Goal: Task Accomplishment & Management: Use online tool/utility

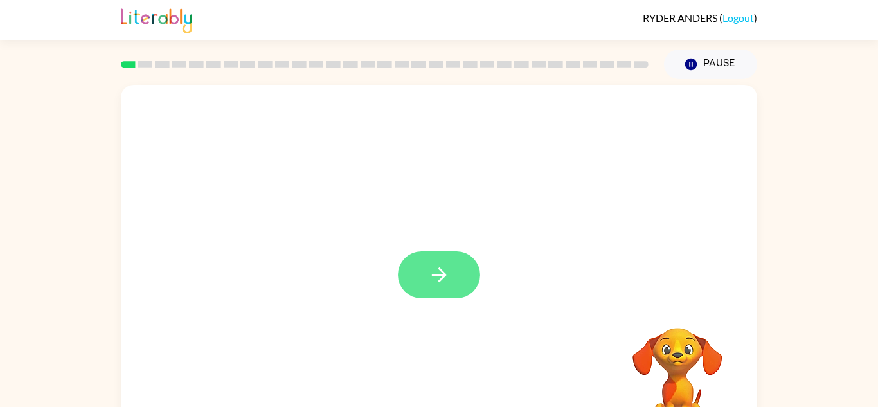
click at [416, 255] on button "button" at bounding box center [439, 274] width 82 height 47
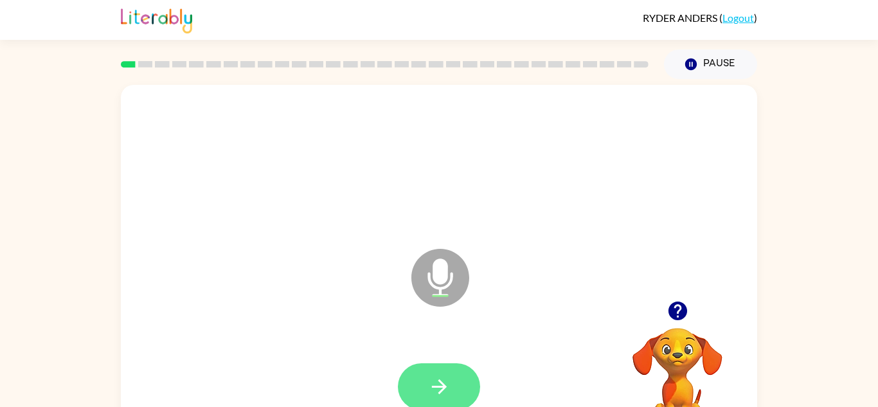
click at [476, 382] on button "button" at bounding box center [439, 386] width 82 height 47
click at [474, 373] on button "button" at bounding box center [439, 386] width 82 height 47
click at [452, 375] on button "button" at bounding box center [439, 386] width 82 height 47
click at [456, 377] on button "button" at bounding box center [439, 386] width 82 height 47
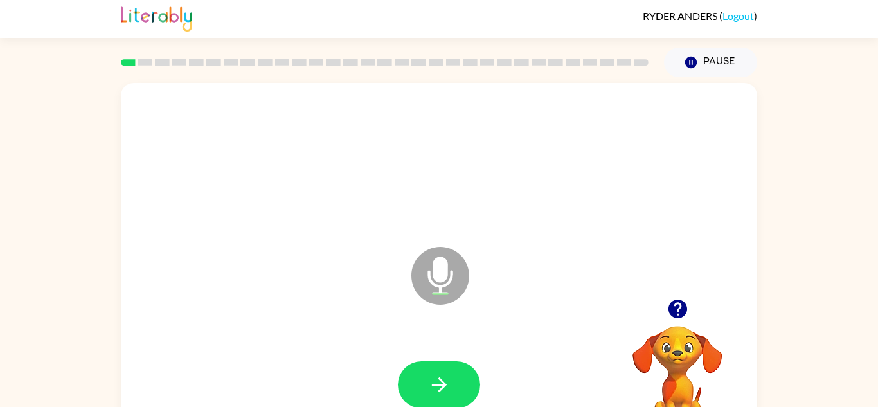
scroll to position [4, 0]
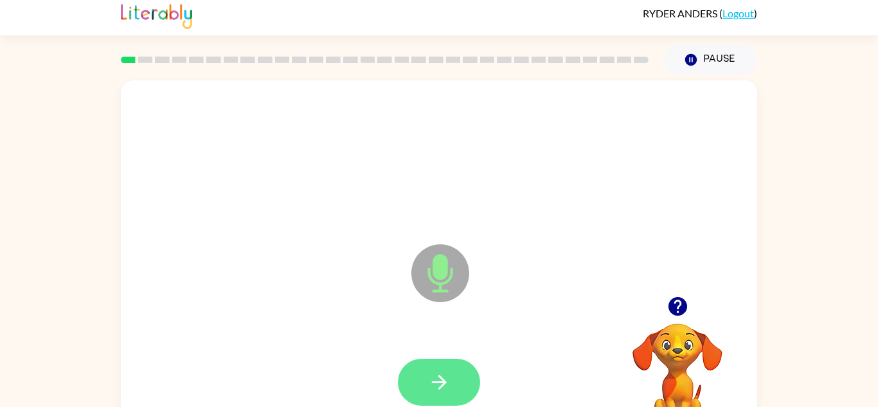
click at [456, 366] on button "button" at bounding box center [439, 382] width 82 height 47
click at [441, 364] on button "button" at bounding box center [439, 382] width 82 height 47
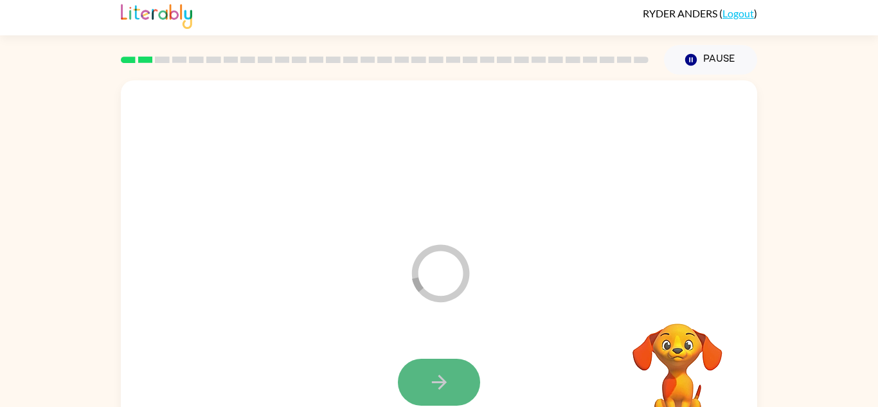
click at [422, 386] on button "button" at bounding box center [439, 382] width 82 height 47
click at [451, 366] on button "button" at bounding box center [439, 382] width 82 height 47
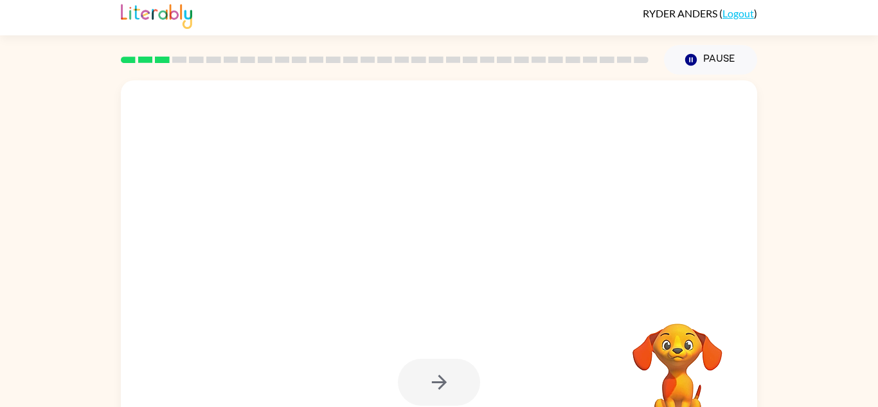
click at [440, 362] on div at bounding box center [439, 382] width 82 height 47
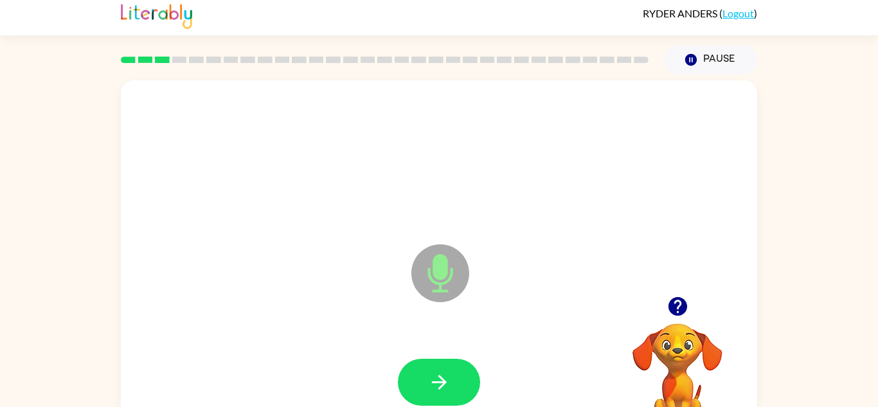
click at [440, 362] on button "button" at bounding box center [439, 382] width 82 height 47
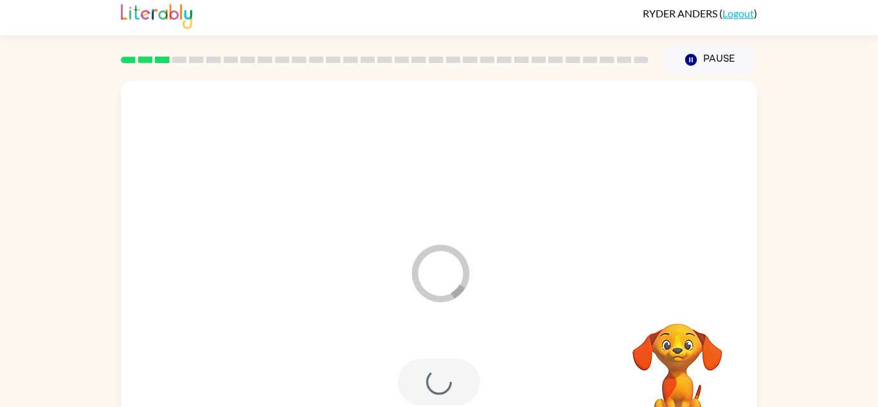
click at [440, 362] on div at bounding box center [439, 382] width 82 height 47
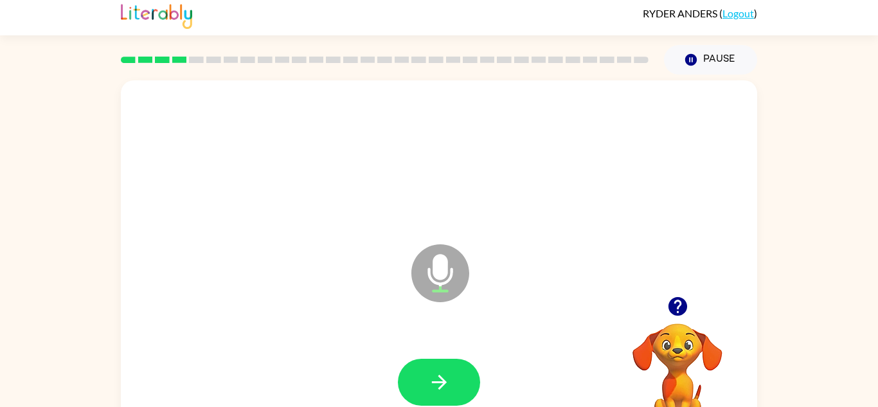
click at [445, 324] on icon "Microphone The Microphone is here when it is your turn to talk" at bounding box center [504, 289] width 193 height 96
click at [425, 386] on button "button" at bounding box center [439, 382] width 82 height 47
click at [422, 370] on button "button" at bounding box center [439, 382] width 82 height 47
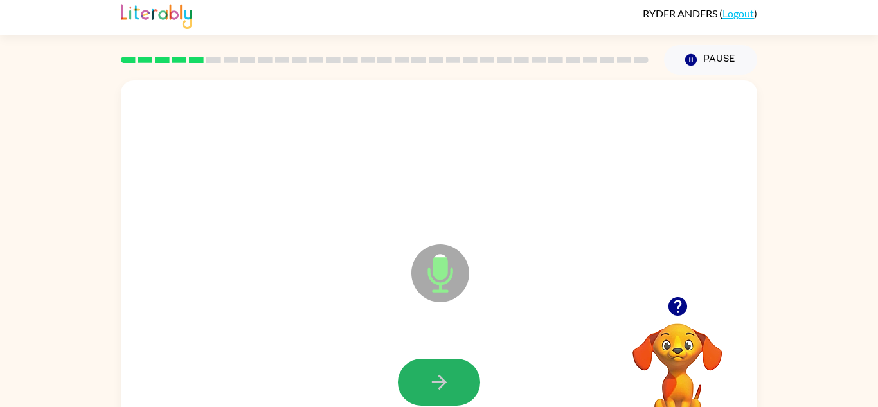
click at [422, 370] on button "button" at bounding box center [439, 382] width 82 height 47
click at [409, 379] on button "button" at bounding box center [439, 382] width 82 height 47
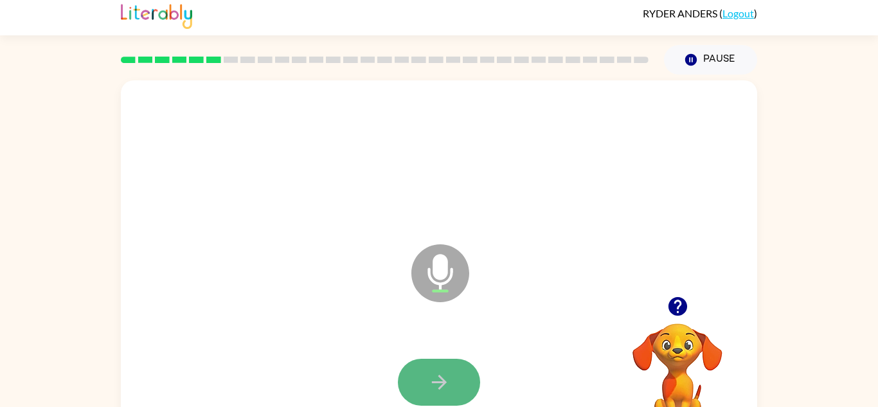
click at [408, 381] on button "button" at bounding box center [439, 382] width 82 height 47
click at [408, 381] on div at bounding box center [439, 382] width 82 height 47
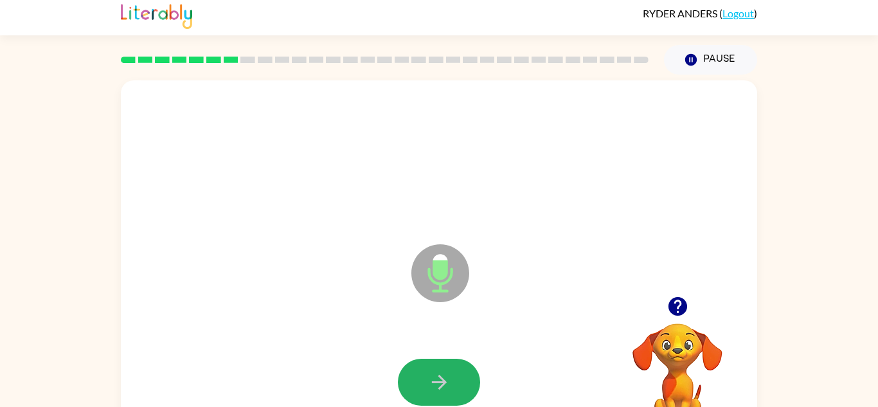
click at [408, 381] on button "button" at bounding box center [439, 382] width 82 height 47
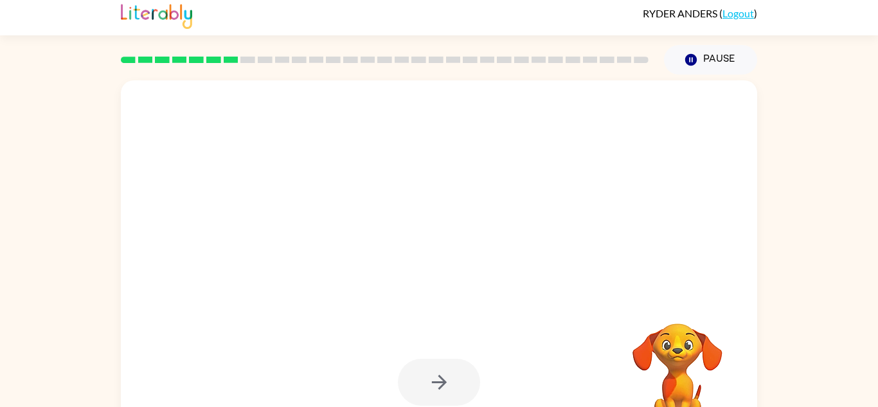
click at [408, 381] on div at bounding box center [439, 382] width 82 height 47
click at [408, 381] on button "button" at bounding box center [439, 382] width 82 height 47
click at [408, 381] on div at bounding box center [439, 382] width 82 height 47
click at [409, 381] on div at bounding box center [439, 382] width 82 height 47
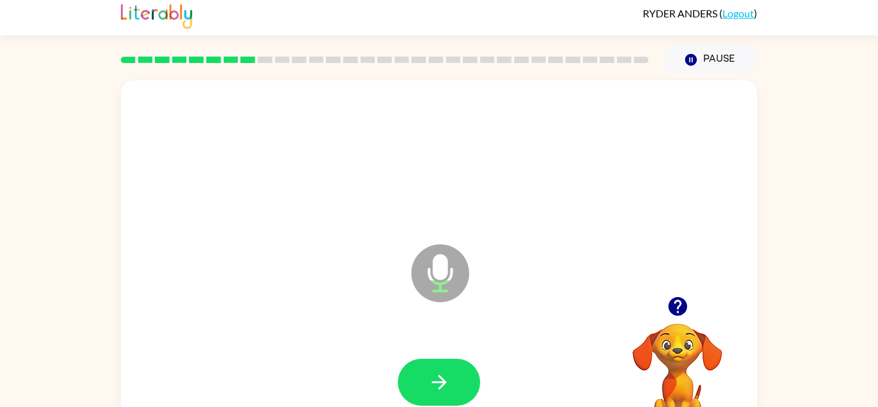
click at [411, 381] on button "button" at bounding box center [439, 382] width 82 height 47
click at [412, 379] on button "button" at bounding box center [439, 382] width 82 height 47
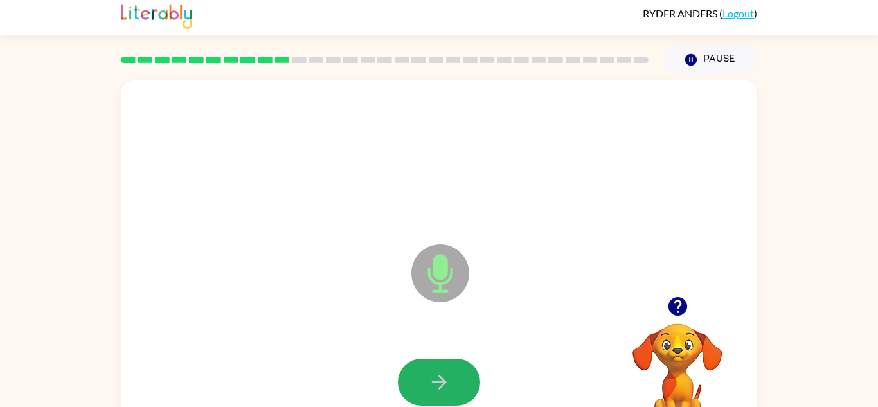
click at [409, 372] on button "button" at bounding box center [439, 382] width 82 height 47
click at [680, 301] on icon "button" at bounding box center [678, 306] width 22 height 22
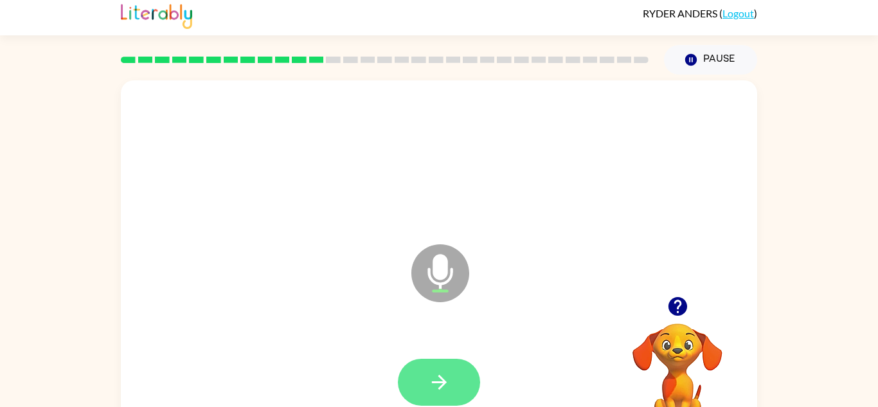
click at [412, 371] on button "button" at bounding box center [439, 382] width 82 height 47
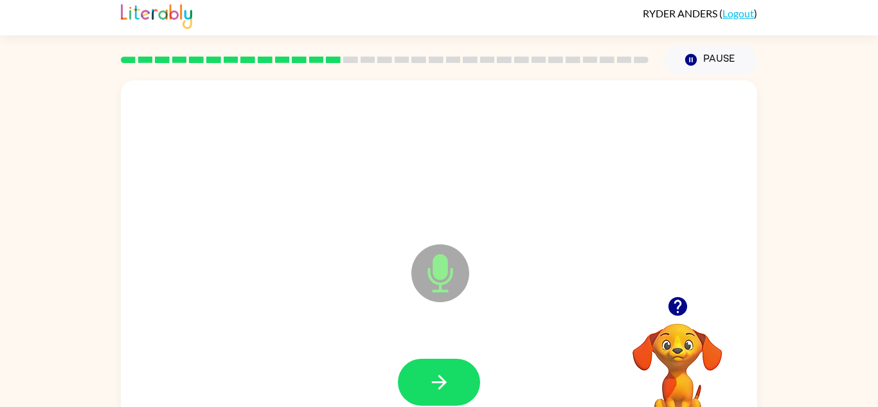
click at [412, 371] on button "button" at bounding box center [439, 382] width 82 height 47
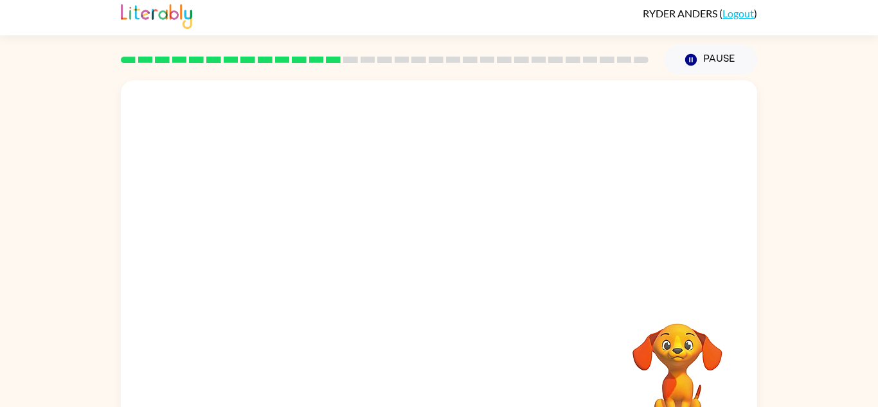
click at [412, 371] on div at bounding box center [439, 382] width 611 height 105
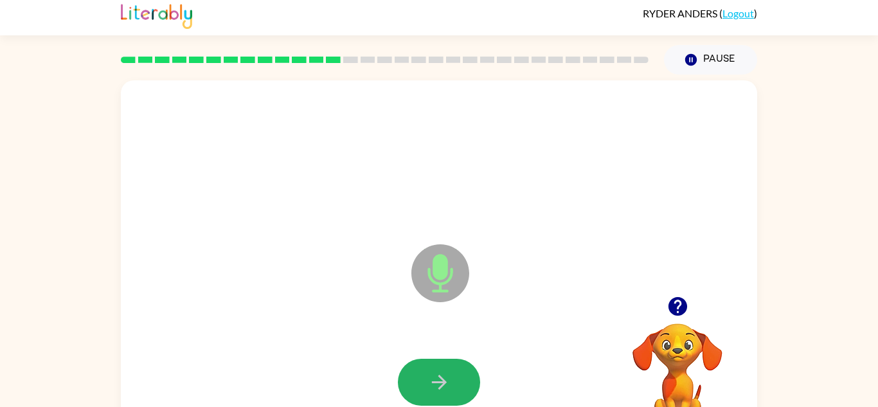
click at [412, 371] on button "button" at bounding box center [439, 382] width 82 height 47
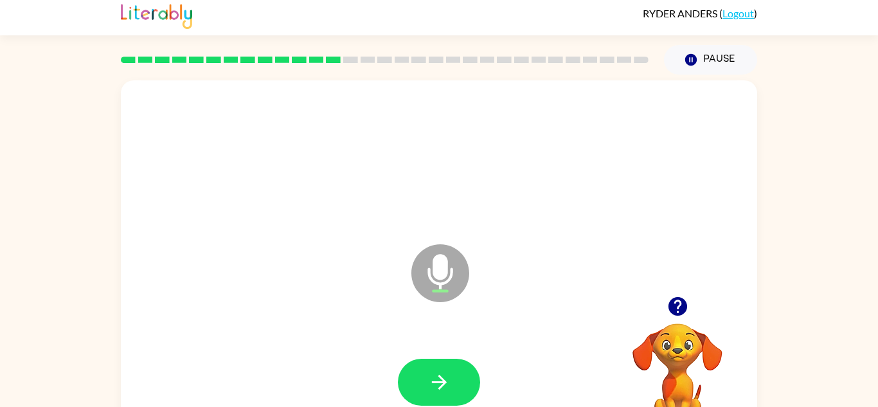
click at [688, 307] on icon "button" at bounding box center [678, 306] width 22 height 22
click at [418, 353] on div at bounding box center [439, 382] width 611 height 105
click at [424, 368] on button "button" at bounding box center [439, 382] width 82 height 47
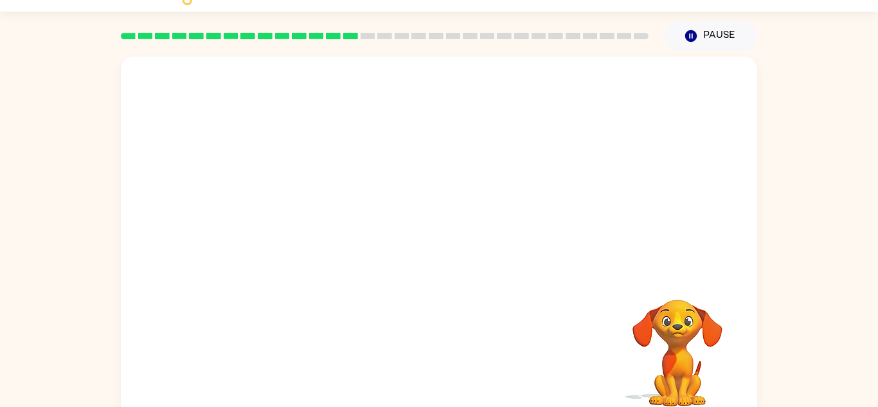
scroll to position [45, 0]
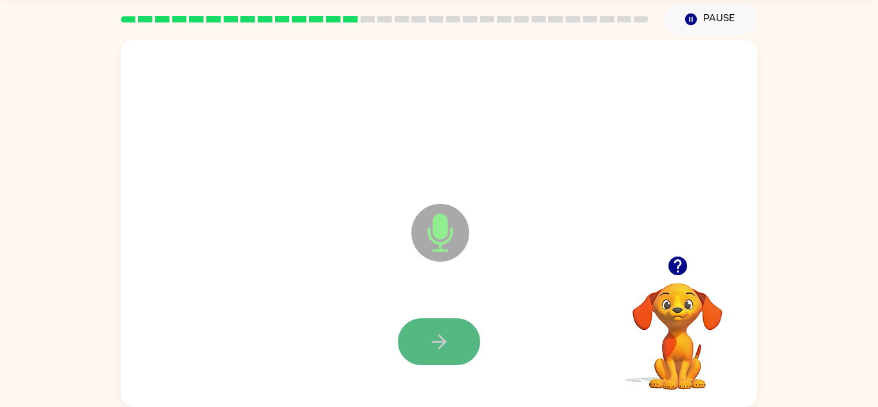
click at [408, 341] on button "button" at bounding box center [439, 341] width 82 height 47
click at [408, 343] on button "button" at bounding box center [439, 341] width 82 height 47
click at [404, 341] on button "button" at bounding box center [439, 341] width 82 height 47
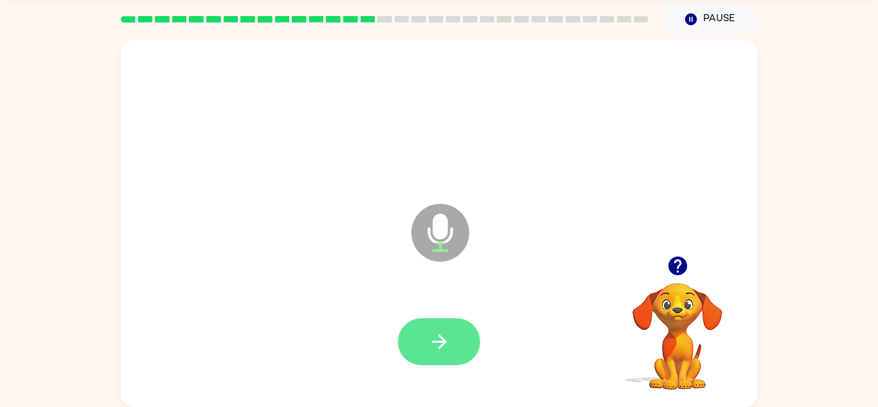
click at [414, 328] on button "button" at bounding box center [439, 341] width 82 height 47
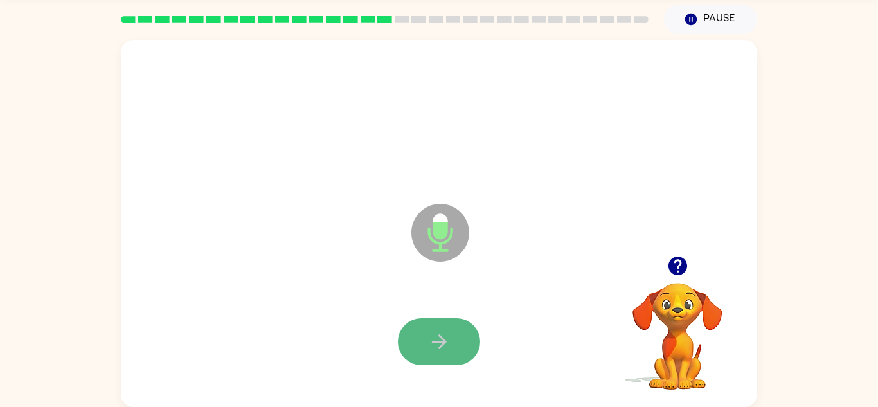
click at [416, 328] on button "button" at bounding box center [439, 341] width 82 height 47
click at [442, 344] on icon "button" at bounding box center [438, 341] width 15 height 15
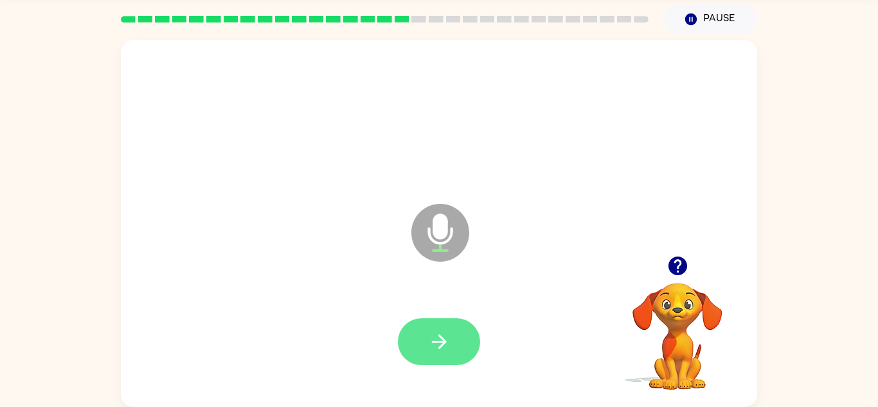
click at [410, 343] on button "button" at bounding box center [439, 341] width 82 height 47
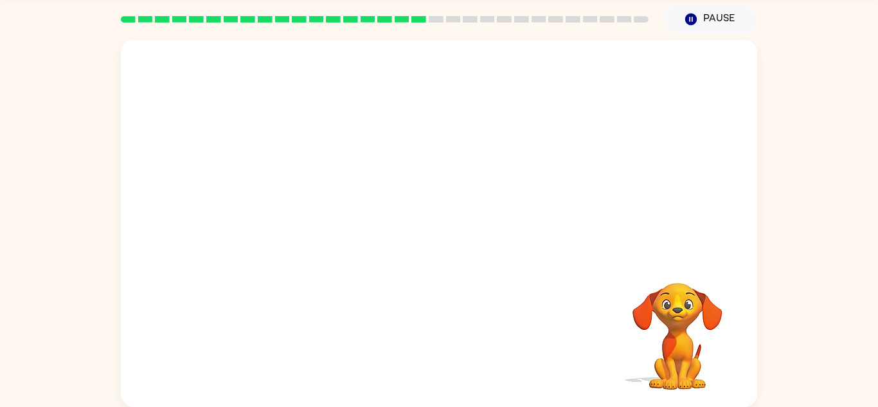
scroll to position [0, 0]
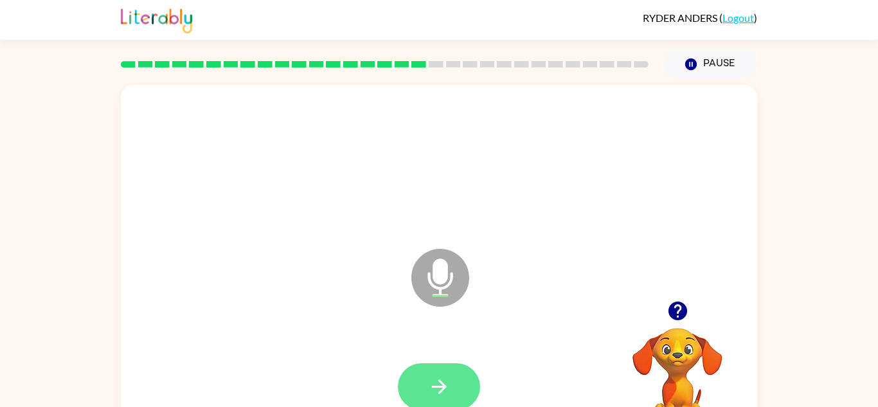
click at [422, 369] on button "button" at bounding box center [439, 386] width 82 height 47
click at [420, 368] on button "button" at bounding box center [439, 386] width 82 height 47
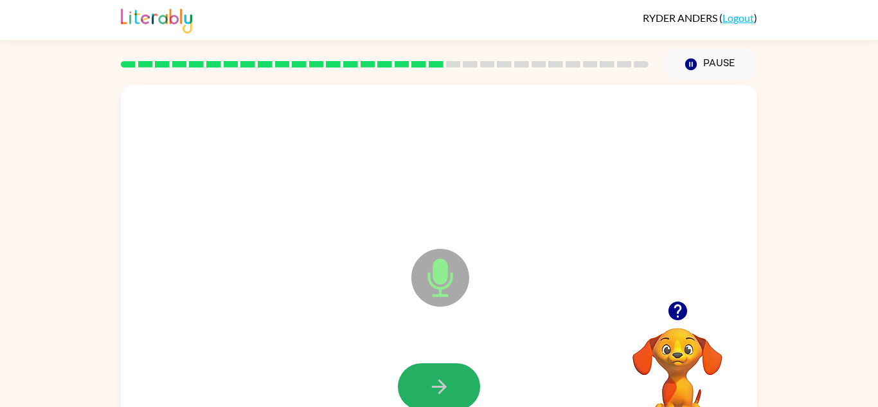
click at [420, 368] on button "button" at bounding box center [439, 386] width 82 height 47
click at [421, 369] on button "button" at bounding box center [439, 386] width 82 height 47
click at [421, 369] on div at bounding box center [439, 386] width 82 height 47
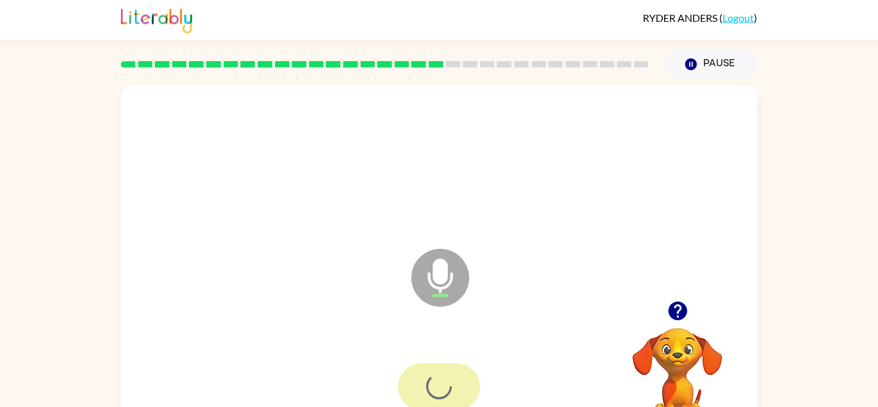
click at [421, 369] on div at bounding box center [439, 386] width 82 height 47
click at [422, 369] on button "button" at bounding box center [439, 386] width 82 height 47
click at [422, 370] on button "button" at bounding box center [439, 386] width 82 height 47
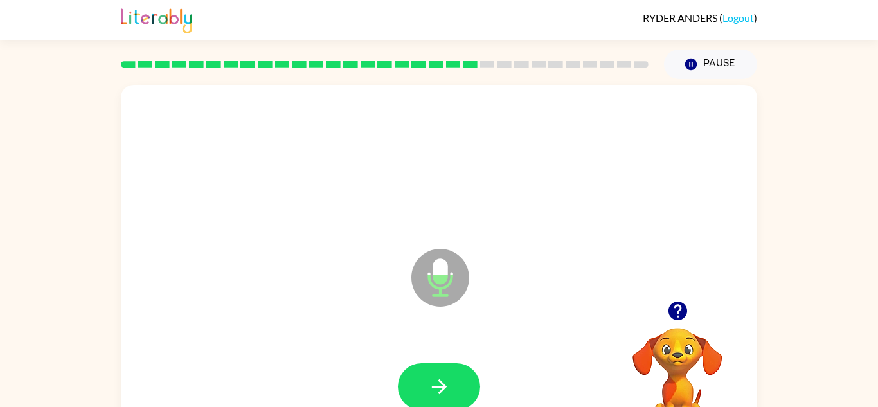
click at [423, 359] on div at bounding box center [439, 386] width 611 height 105
click at [417, 370] on button "button" at bounding box center [439, 386] width 82 height 47
click at [416, 370] on button "button" at bounding box center [439, 386] width 82 height 47
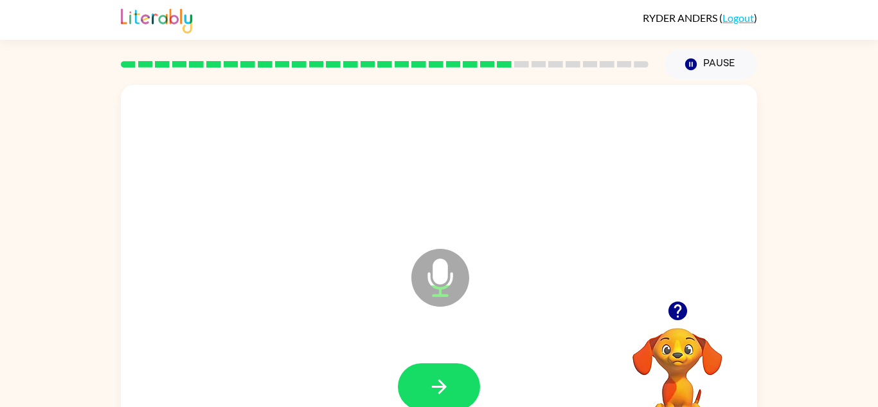
click at [416, 370] on button "button" at bounding box center [439, 386] width 82 height 47
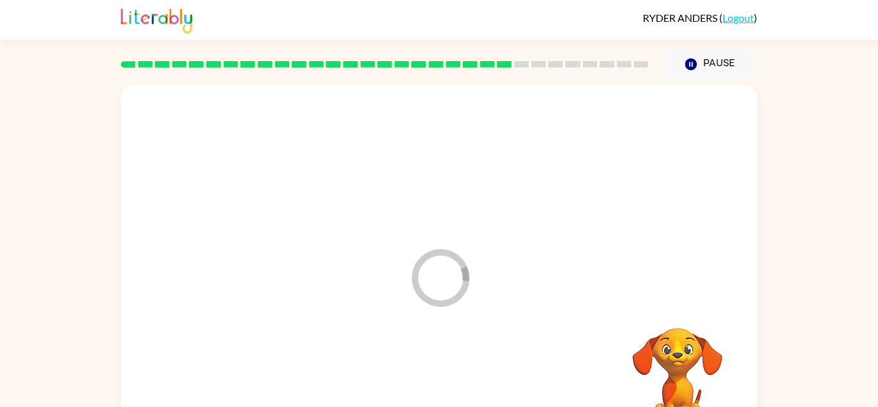
click at [416, 370] on div at bounding box center [439, 386] width 611 height 105
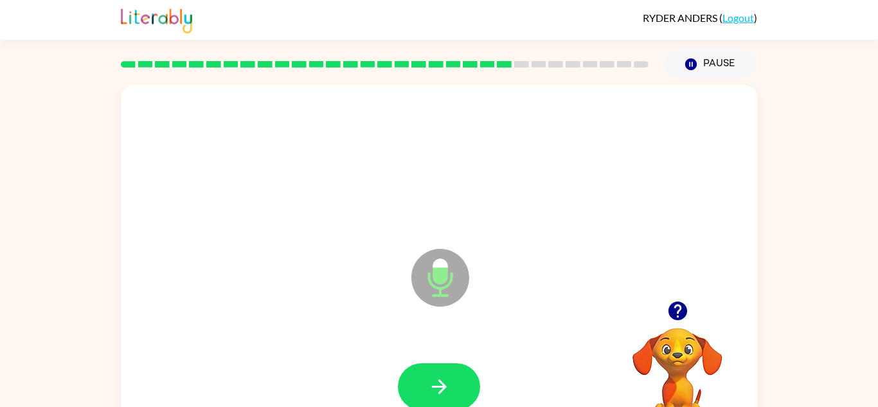
click at [416, 370] on button "button" at bounding box center [439, 386] width 82 height 47
click at [417, 372] on button "button" at bounding box center [439, 386] width 82 height 47
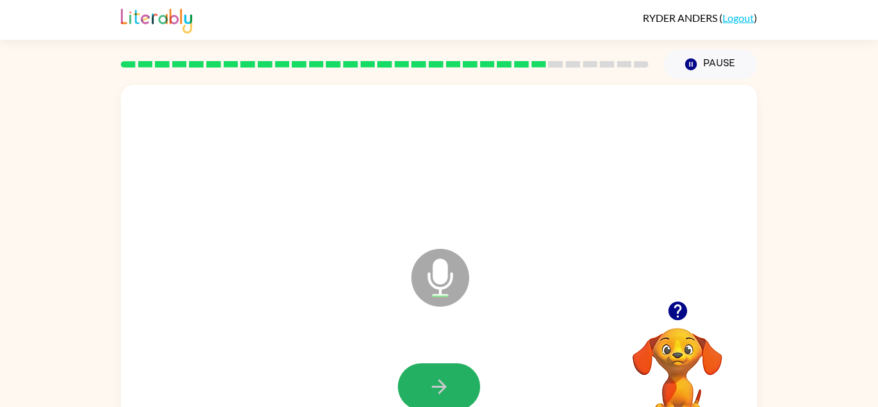
click at [417, 372] on button "button" at bounding box center [439, 386] width 82 height 47
click at [417, 372] on div at bounding box center [439, 386] width 82 height 47
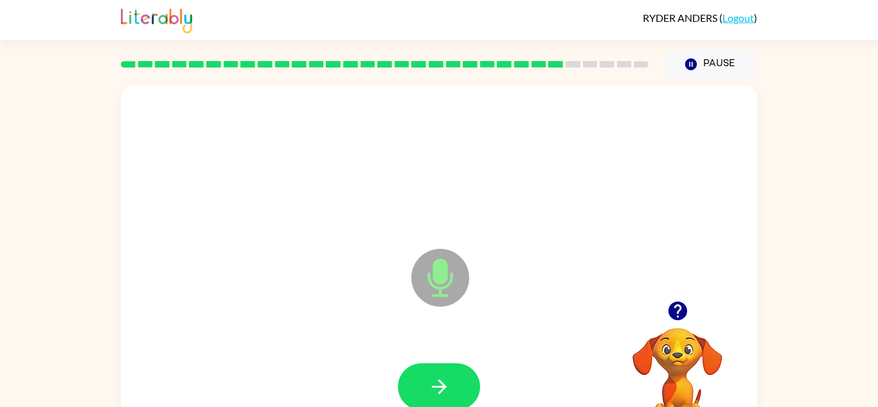
click at [406, 276] on div "Microphone The Microphone is here when it is your turn to talk" at bounding box center [439, 268] width 636 height 367
click at [417, 323] on icon "Microphone The Microphone is here when it is your turn to talk" at bounding box center [504, 294] width 193 height 96
click at [432, 399] on button "button" at bounding box center [439, 386] width 82 height 47
click at [411, 383] on button "button" at bounding box center [439, 386] width 82 height 47
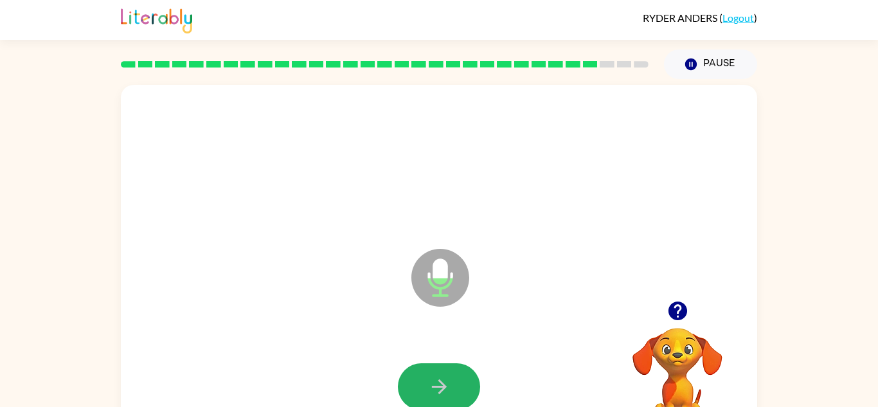
click at [411, 383] on button "button" at bounding box center [439, 386] width 82 height 47
click at [411, 383] on div at bounding box center [439, 386] width 82 height 47
click at [423, 355] on div at bounding box center [439, 386] width 611 height 105
click at [418, 362] on div at bounding box center [439, 386] width 611 height 105
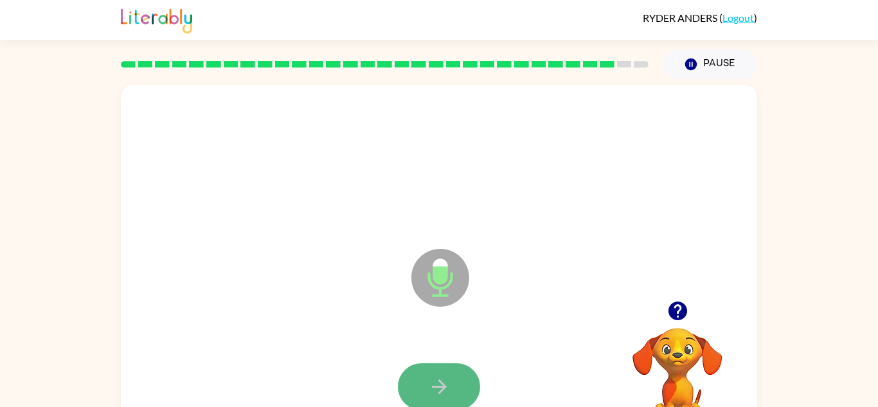
click at [424, 375] on button "button" at bounding box center [439, 386] width 82 height 47
click at [424, 375] on div at bounding box center [439, 386] width 82 height 47
click at [424, 372] on button "button" at bounding box center [439, 386] width 82 height 47
click at [423, 367] on button "button" at bounding box center [439, 386] width 82 height 47
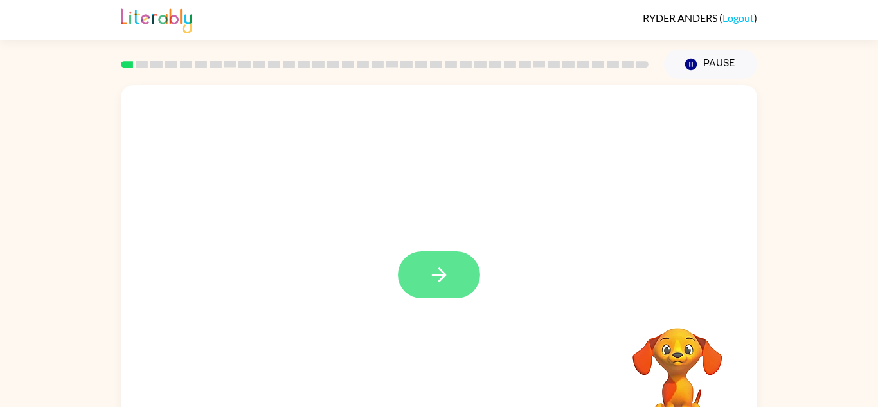
click at [435, 265] on icon "button" at bounding box center [439, 275] width 22 height 22
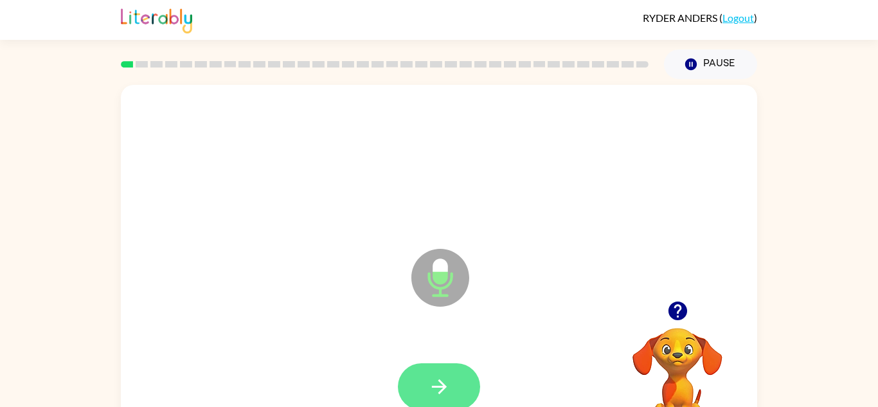
click at [429, 396] on icon "button" at bounding box center [439, 386] width 22 height 22
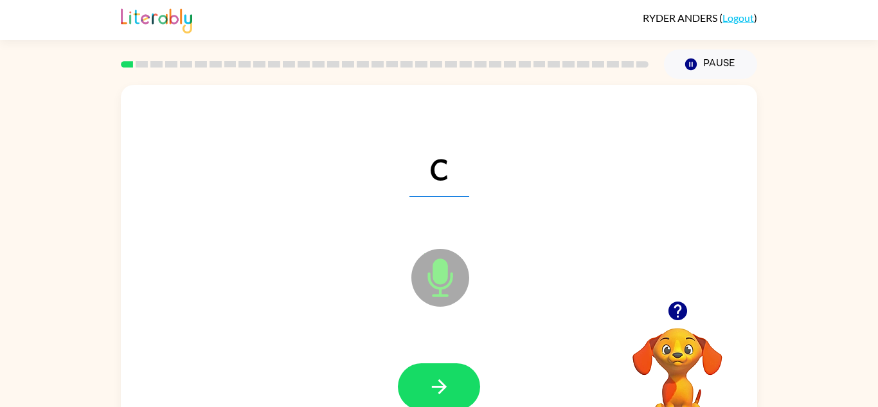
drag, startPoint x: 413, startPoint y: 356, endPoint x: 454, endPoint y: 437, distance: 90.8
click at [454, 406] on html "RYDER ANDERS ( Logout ) Pause Pause c Microphone The Microphone is here when it…" at bounding box center [439, 226] width 878 height 452
click at [453, 375] on button "button" at bounding box center [439, 386] width 82 height 47
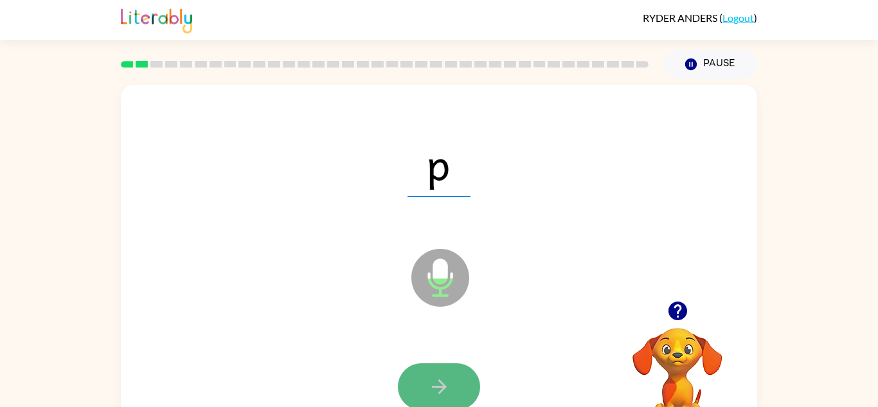
click at [452, 376] on button "button" at bounding box center [439, 386] width 82 height 47
click at [449, 377] on icon "button" at bounding box center [439, 386] width 22 height 22
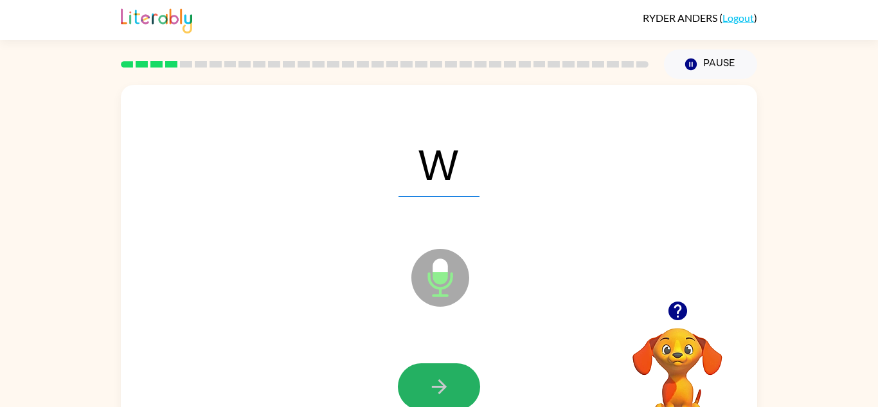
click at [449, 377] on icon "button" at bounding box center [439, 386] width 22 height 22
click at [450, 380] on button "button" at bounding box center [439, 386] width 82 height 47
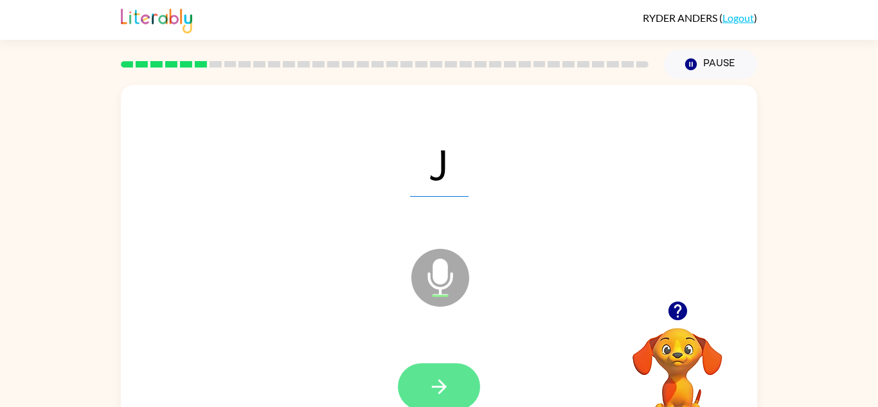
click at [462, 377] on button "button" at bounding box center [439, 386] width 82 height 47
click at [462, 377] on div at bounding box center [439, 386] width 82 height 47
click at [457, 388] on button "button" at bounding box center [439, 386] width 82 height 47
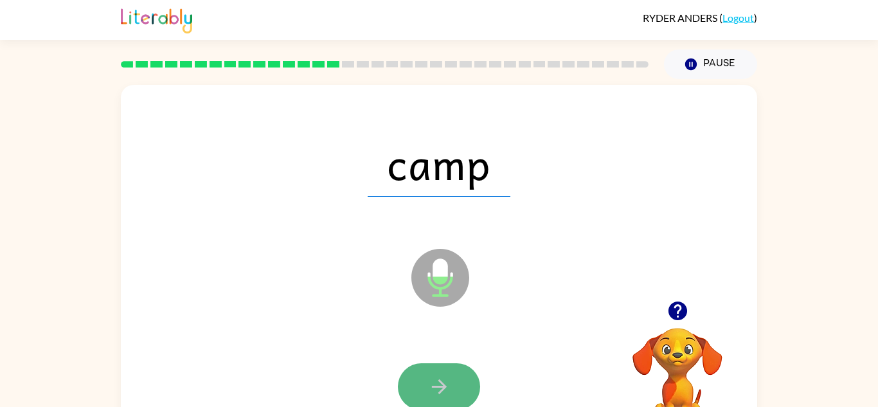
click at [458, 389] on button "button" at bounding box center [439, 386] width 82 height 47
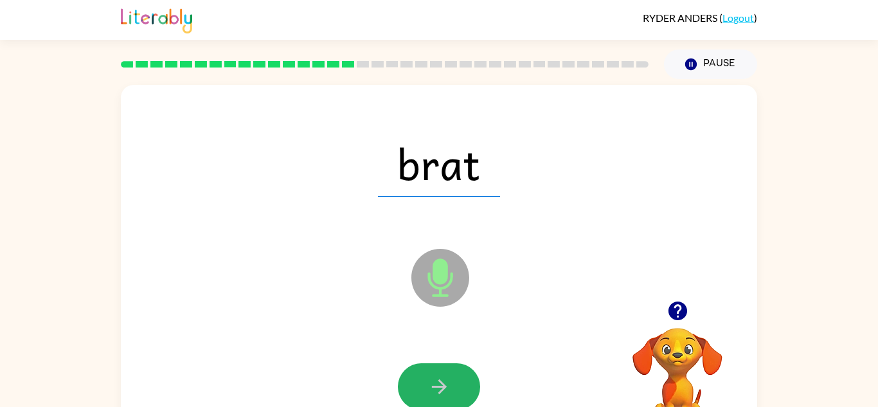
click at [455, 378] on button "button" at bounding box center [439, 386] width 82 height 47
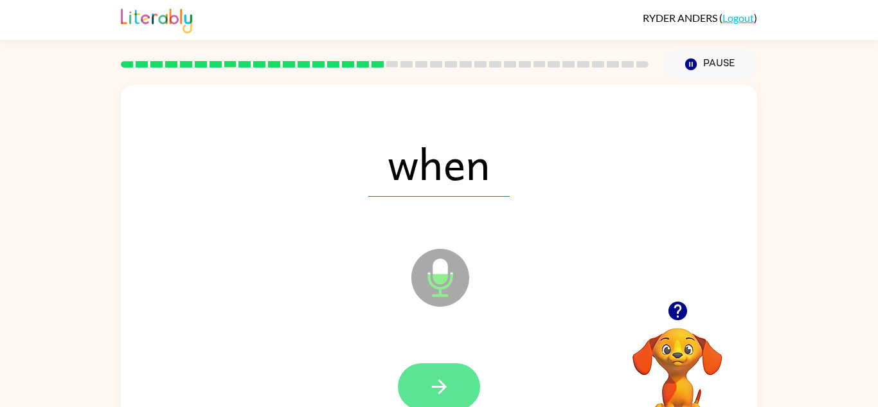
click at [452, 376] on button "button" at bounding box center [439, 386] width 82 height 47
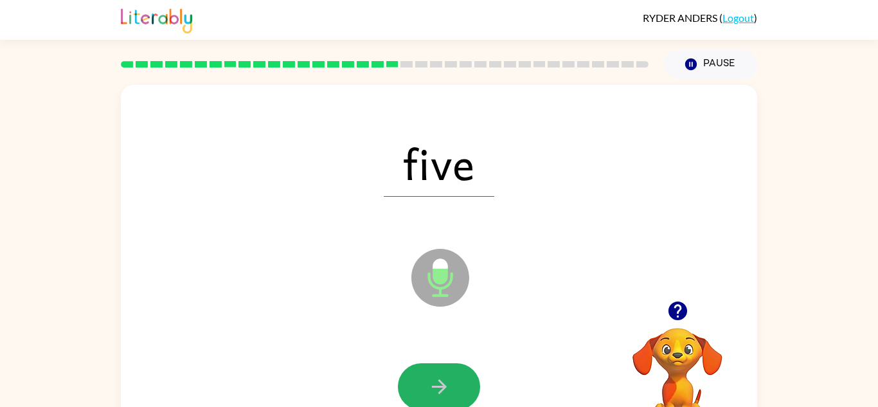
click at [452, 376] on button "button" at bounding box center [439, 386] width 82 height 47
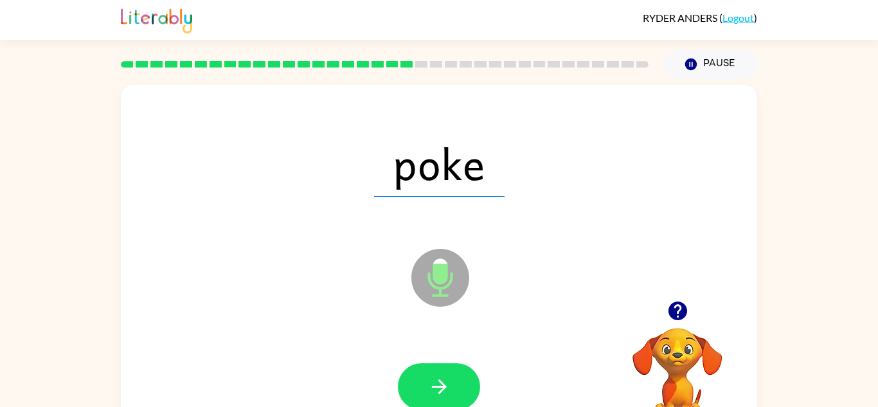
click at [451, 375] on button "button" at bounding box center [439, 386] width 82 height 47
click at [372, 365] on div at bounding box center [439, 386] width 611 height 105
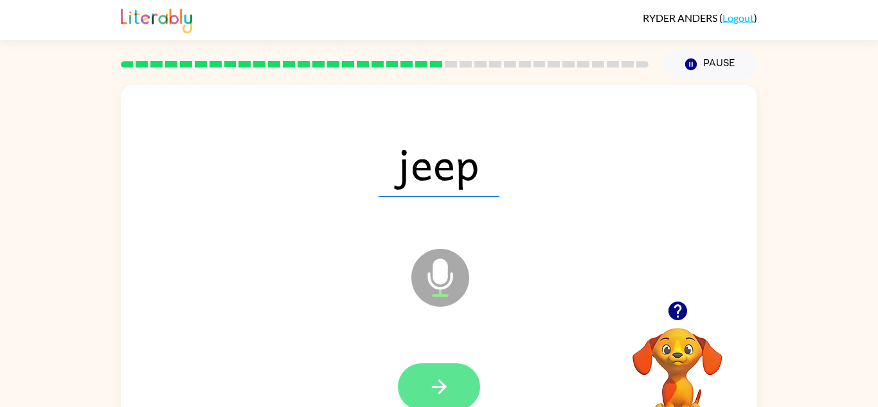
click at [435, 373] on button "button" at bounding box center [439, 386] width 82 height 47
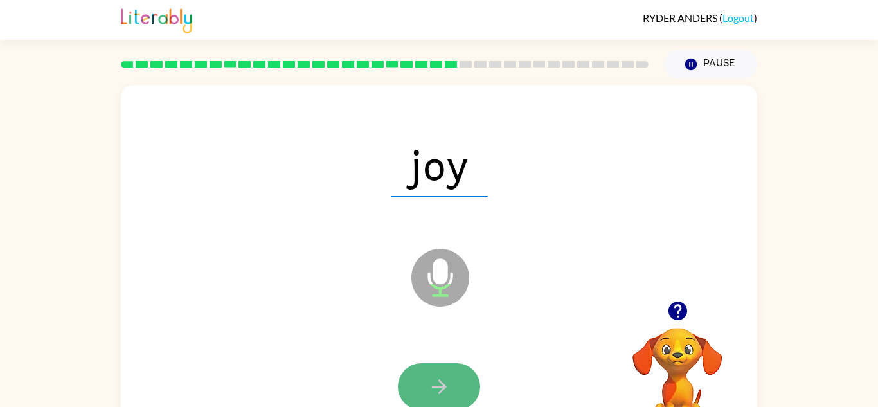
click at [431, 381] on icon "button" at bounding box center [439, 386] width 22 height 22
click at [431, 381] on div at bounding box center [439, 386] width 82 height 47
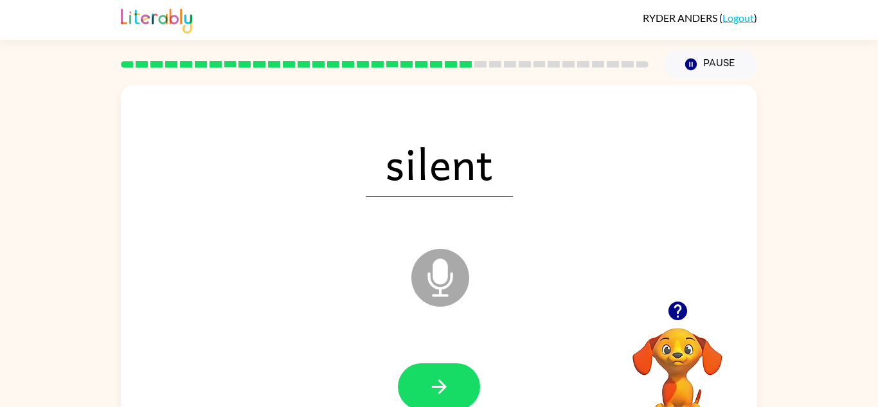
click at [431, 381] on icon "button" at bounding box center [439, 386] width 22 height 22
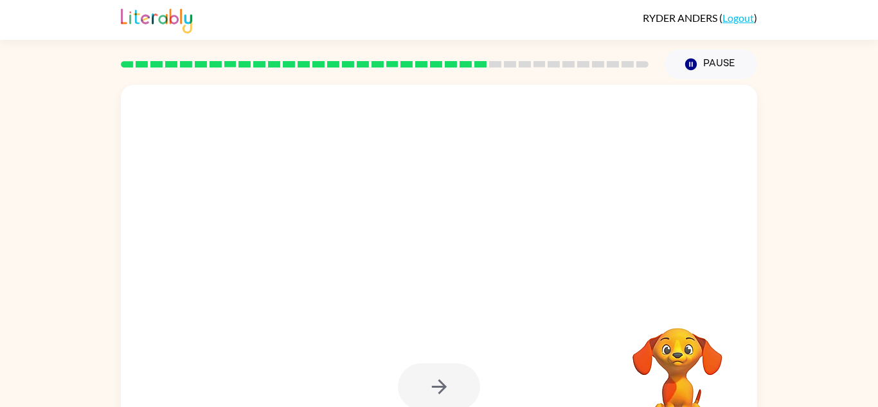
click at [431, 381] on div at bounding box center [439, 386] width 82 height 47
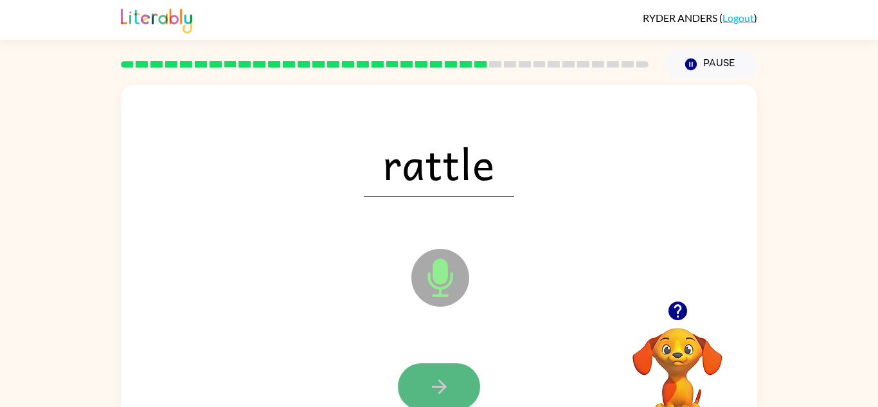
click at [431, 381] on icon "button" at bounding box center [439, 386] width 22 height 22
click at [410, 375] on button "button" at bounding box center [439, 386] width 82 height 47
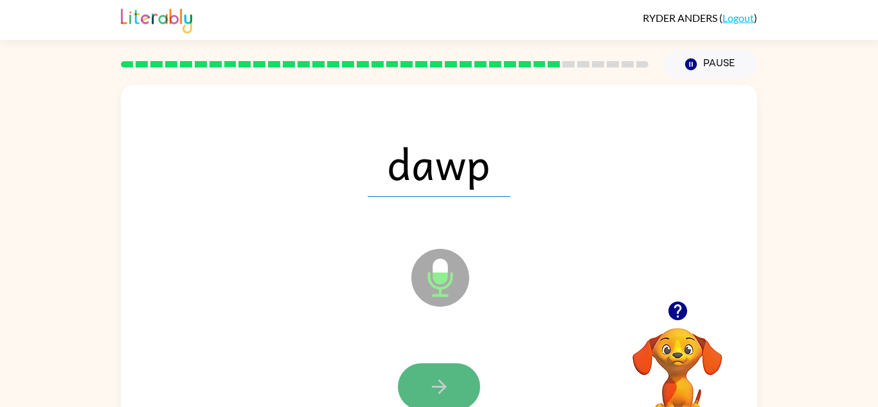
click at [411, 376] on button "button" at bounding box center [439, 386] width 82 height 47
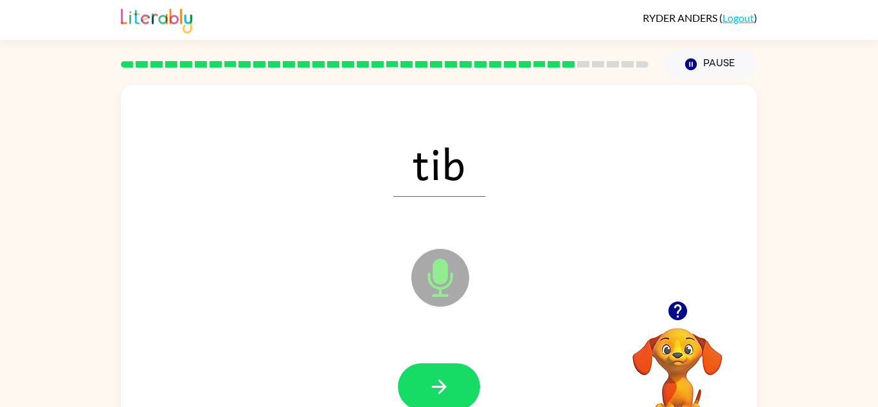
click at [408, 373] on button "button" at bounding box center [439, 386] width 82 height 47
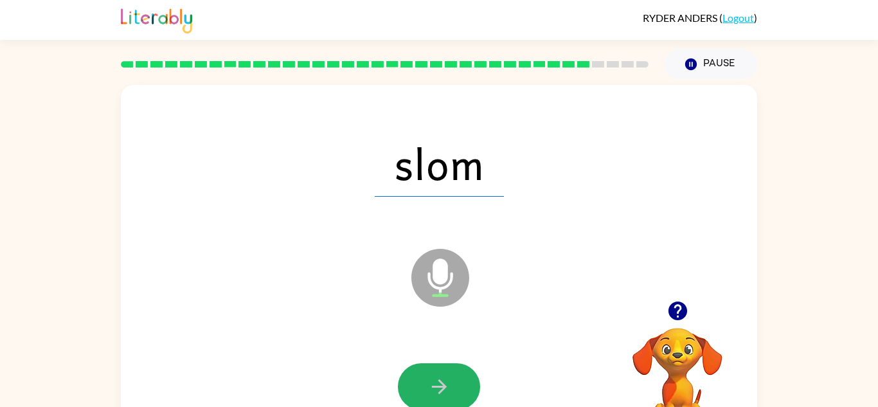
click at [408, 373] on button "button" at bounding box center [439, 386] width 82 height 47
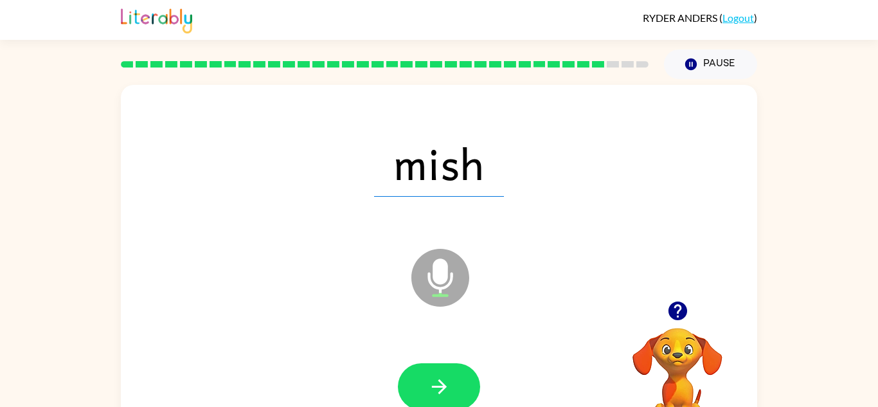
click at [408, 373] on button "button" at bounding box center [439, 386] width 82 height 47
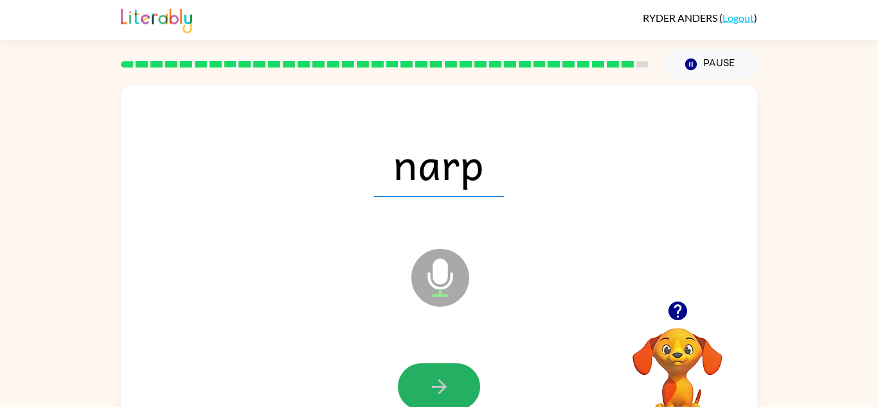
click at [408, 373] on button "button" at bounding box center [439, 386] width 82 height 47
